Goal: Transaction & Acquisition: Purchase product/service

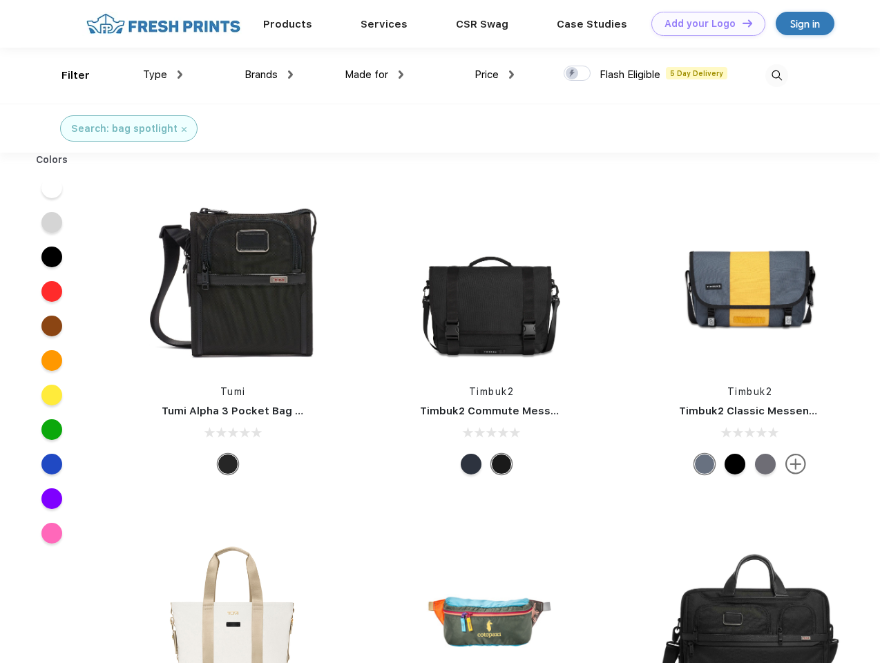
scroll to position [1, 0]
click at [703, 23] on link "Add your Logo Design Tool" at bounding box center [708, 24] width 114 height 24
click at [0, 0] on div "Design Tool" at bounding box center [0, 0] width 0 height 0
click at [741, 23] on link "Add your Logo Design Tool" at bounding box center [708, 24] width 114 height 24
click at [66, 75] on div "Filter" at bounding box center [75, 76] width 28 height 16
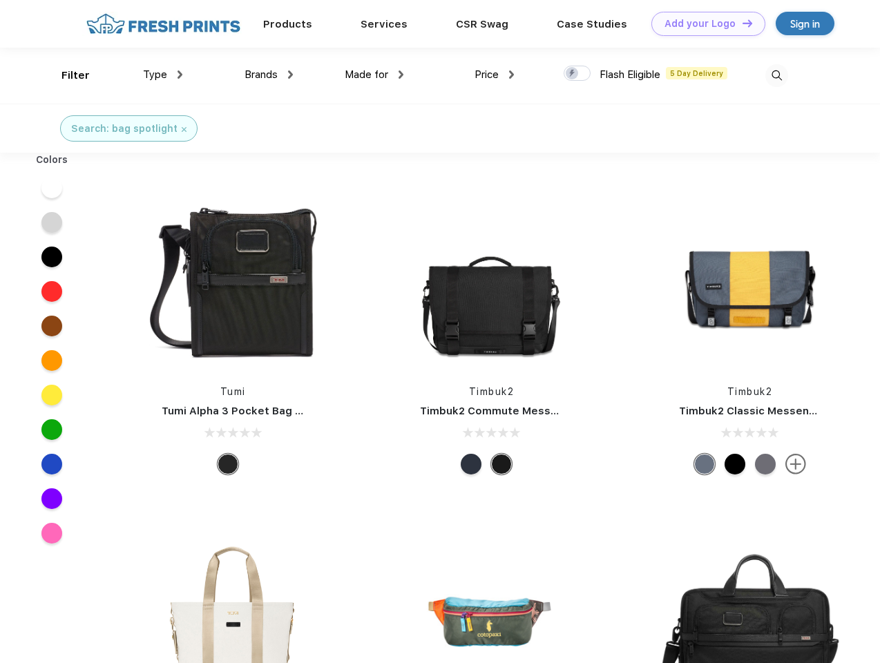
click at [163, 75] on span "Type" at bounding box center [155, 74] width 24 height 12
click at [269, 75] on span "Brands" at bounding box center [261, 74] width 33 height 12
click at [374, 75] on span "Made for" at bounding box center [367, 74] width 44 height 12
click at [495, 75] on span "Price" at bounding box center [487, 74] width 24 height 12
click at [577, 74] on div at bounding box center [577, 73] width 27 height 15
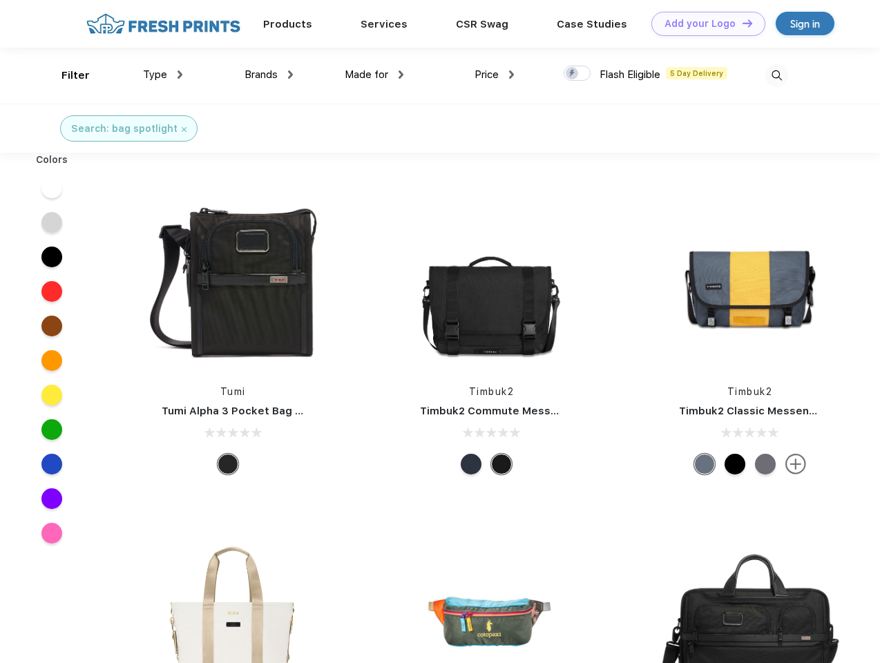
click at [573, 74] on input "checkbox" at bounding box center [568, 69] width 9 height 9
click at [776, 75] on img at bounding box center [776, 75] width 23 height 23
